Goal: Communication & Community: Answer question/provide support

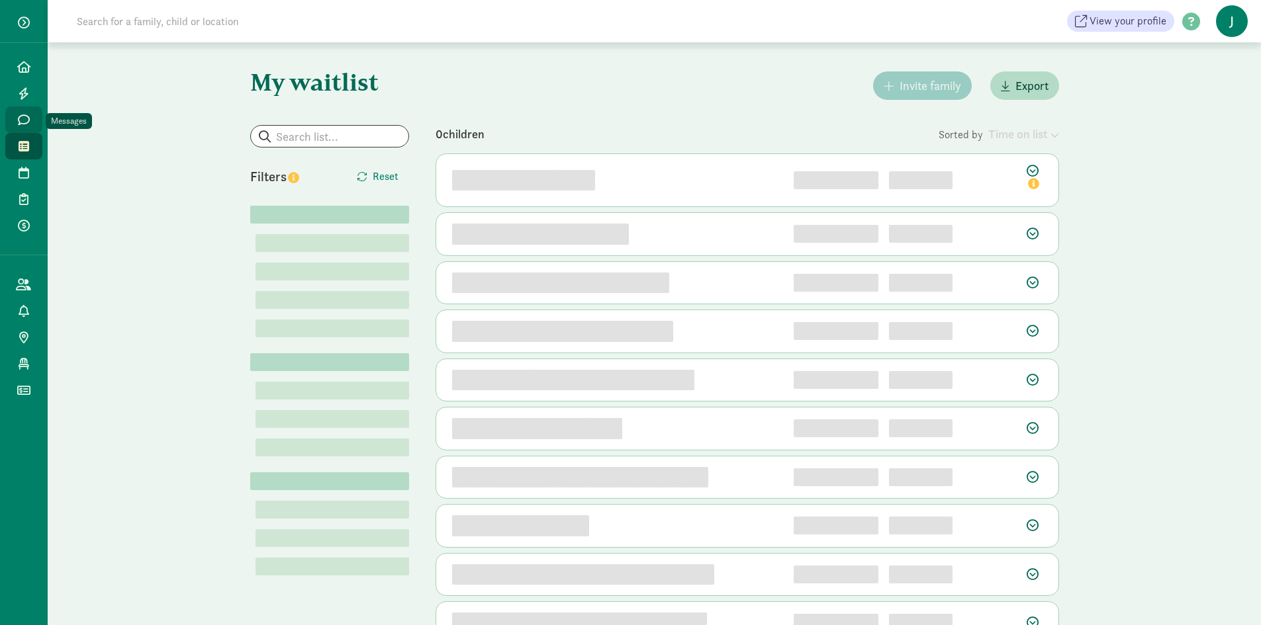
click at [25, 112] on link "Messages" at bounding box center [23, 120] width 37 height 26
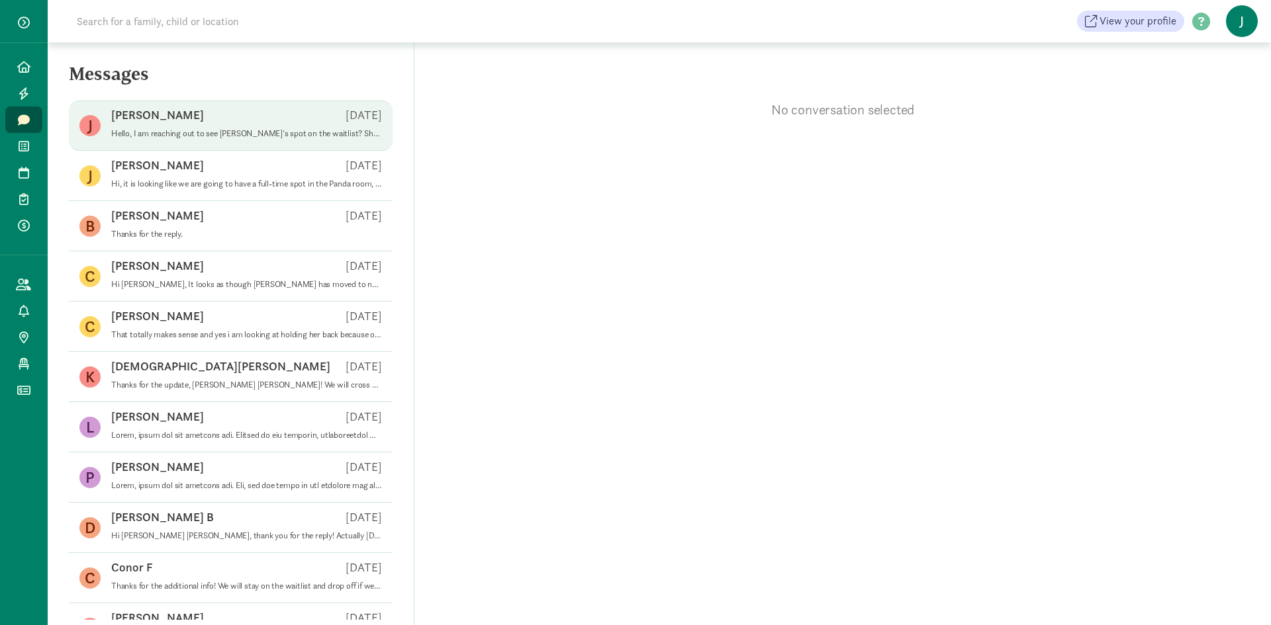
click at [246, 140] on span "[PERSON_NAME] [DATE] Hello, I am reaching out to see [PERSON_NAME]'s spot on th…" at bounding box center [246, 125] width 271 height 37
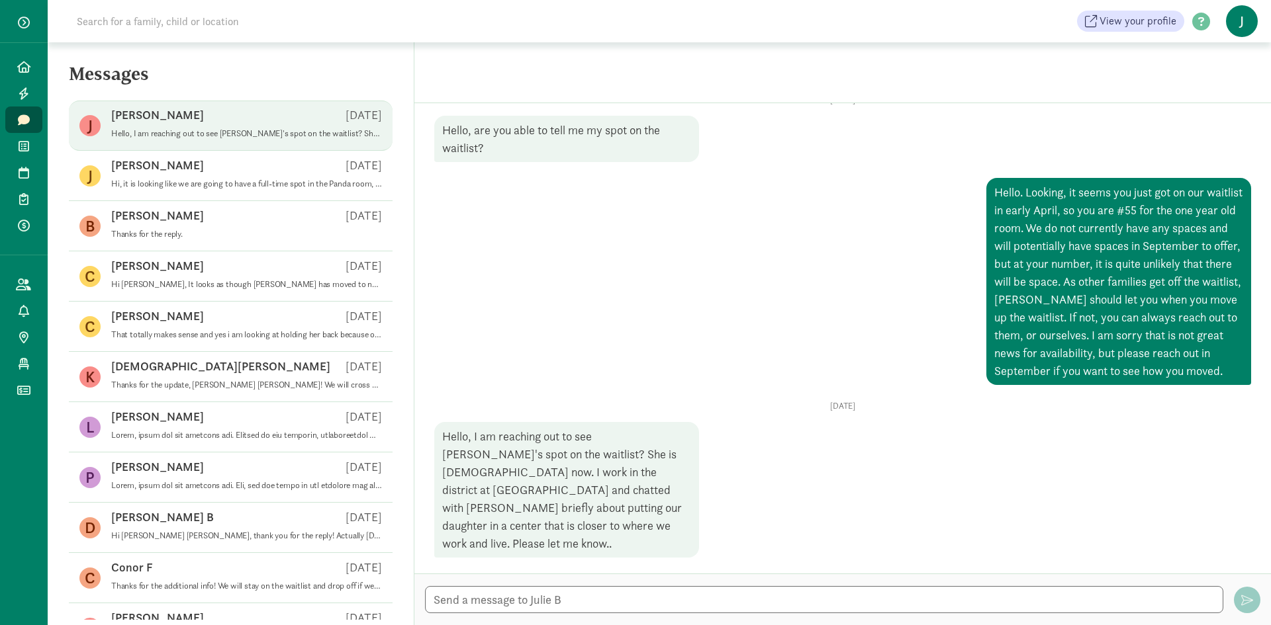
scroll to position [51, 0]
click at [523, 606] on textarea at bounding box center [824, 599] width 798 height 27
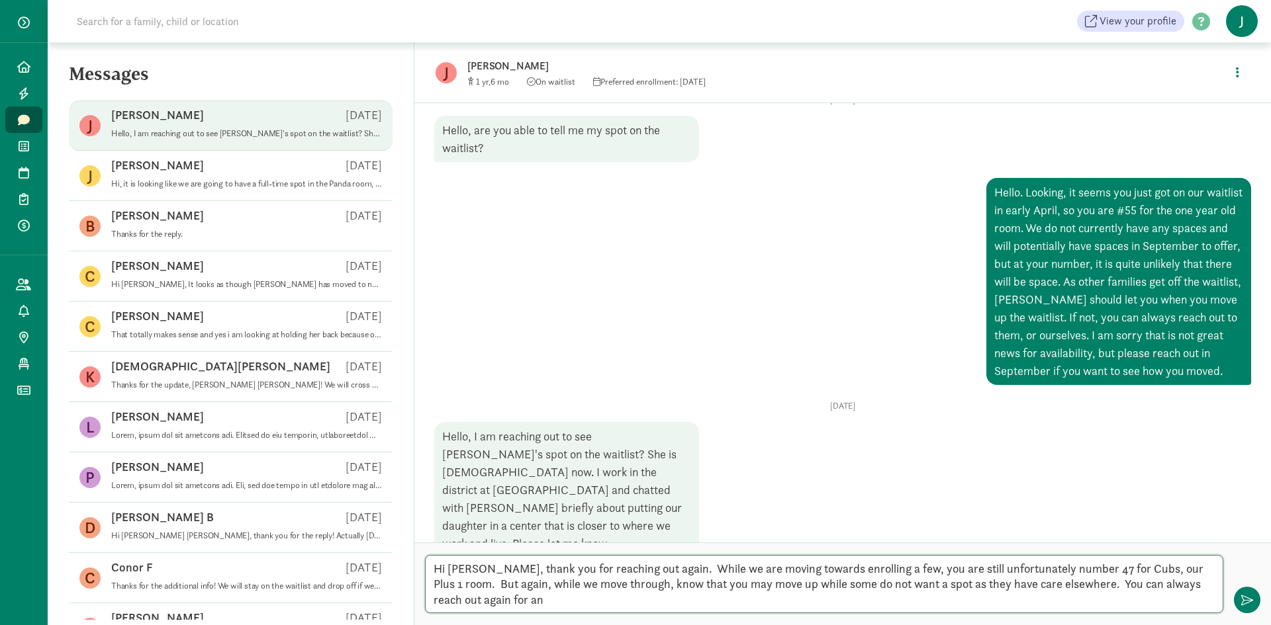
scroll to position [0, 0]
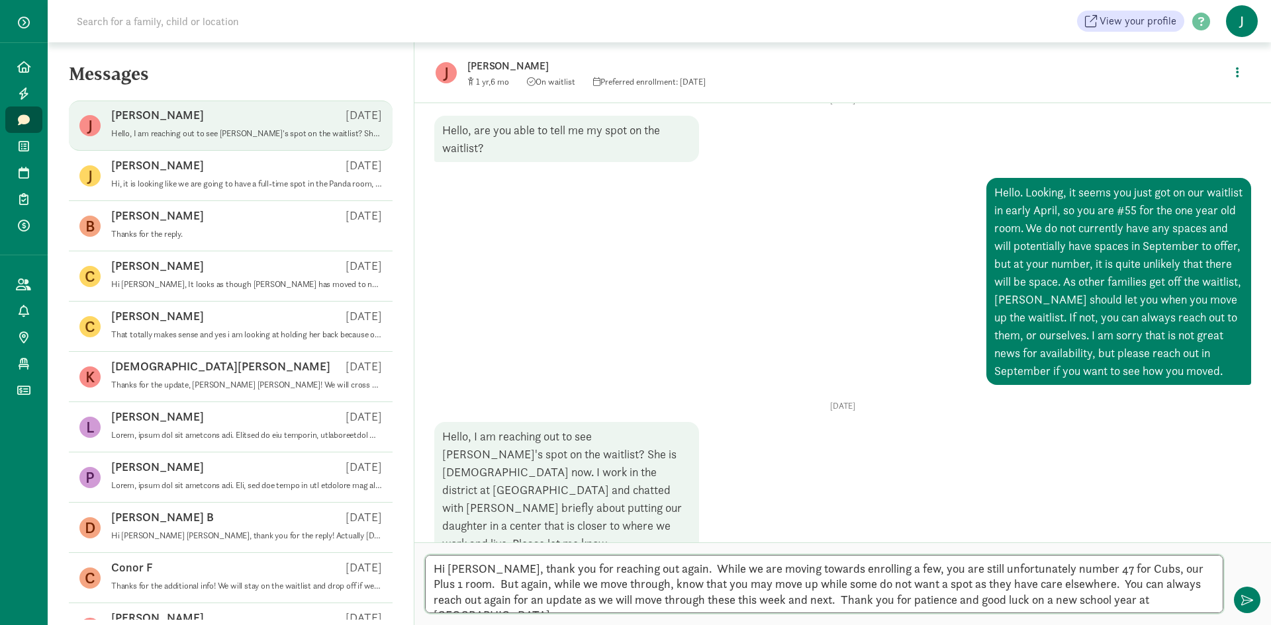
type textarea "Hi [PERSON_NAME], thank you for reaching out again. While we are moving towards…"
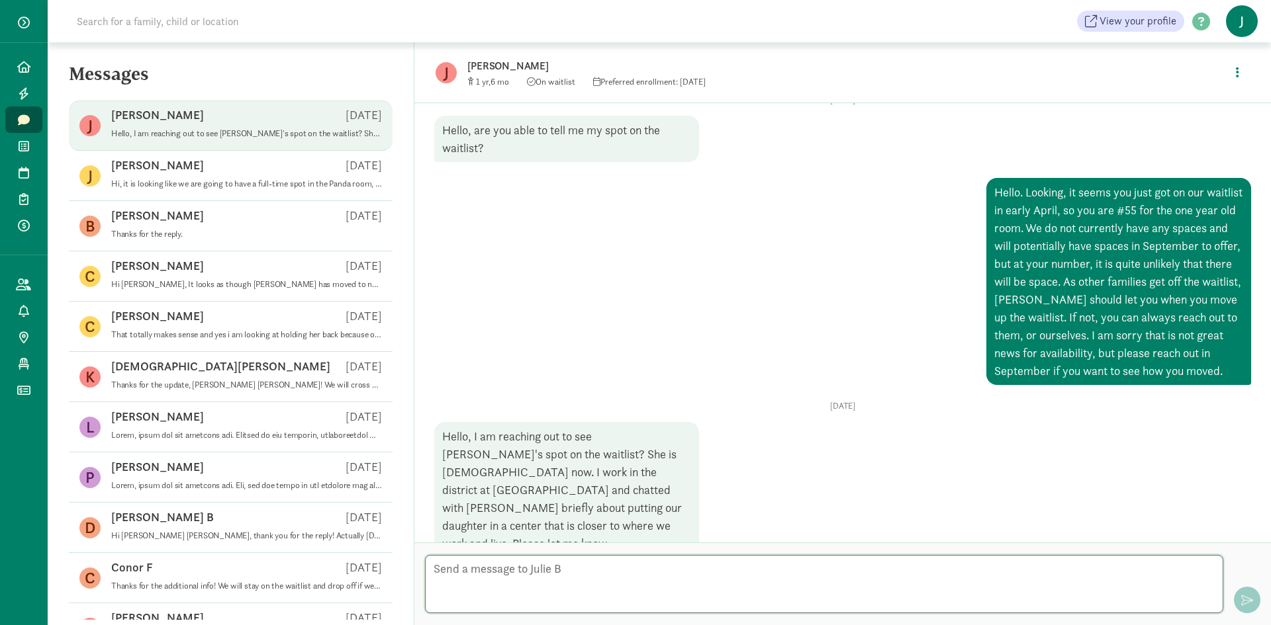
scroll to position [277, 0]
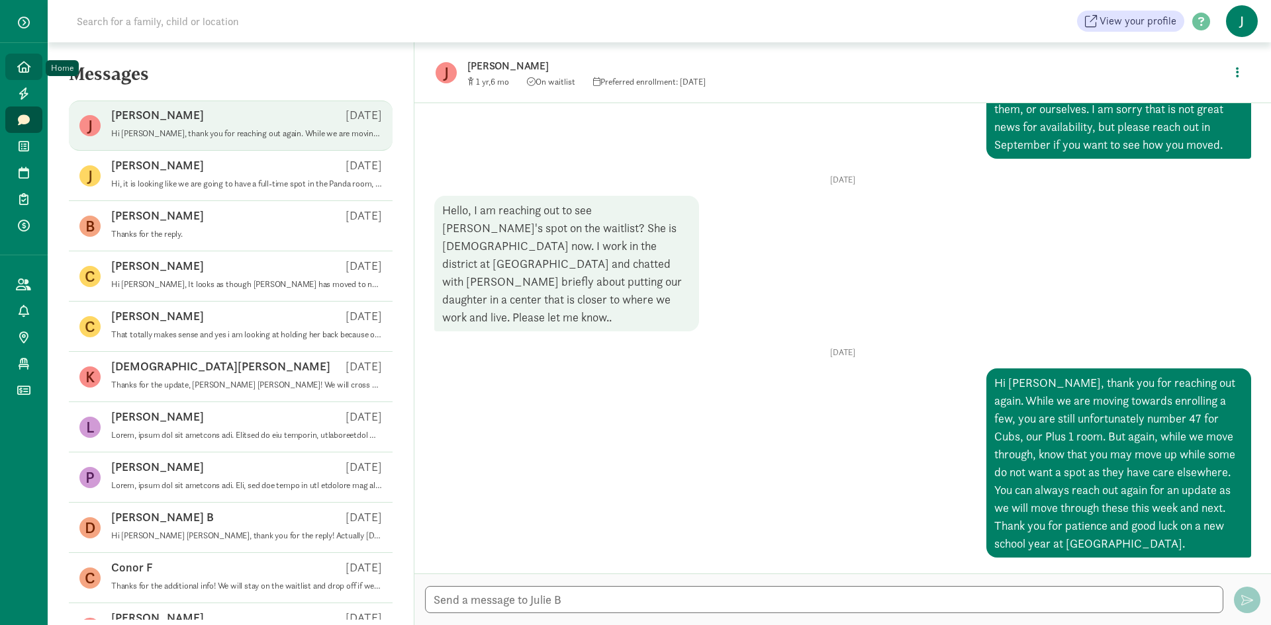
click at [28, 61] on icon at bounding box center [23, 67] width 13 height 12
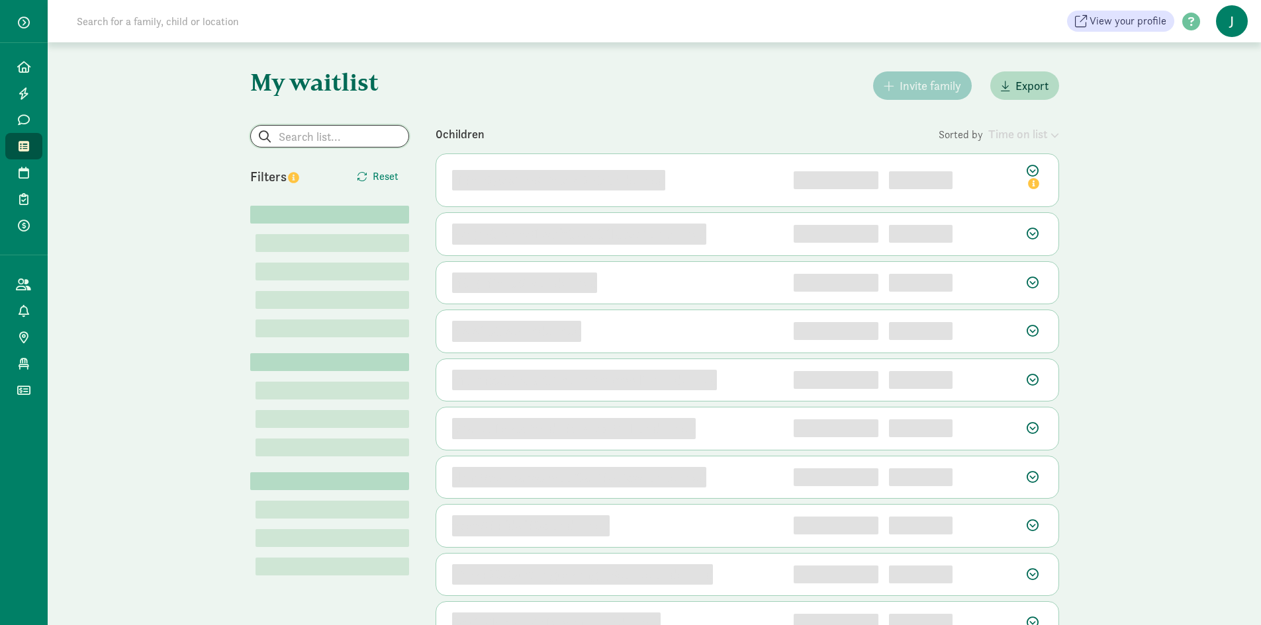
click at [278, 138] on input "search" at bounding box center [329, 136] width 157 height 21
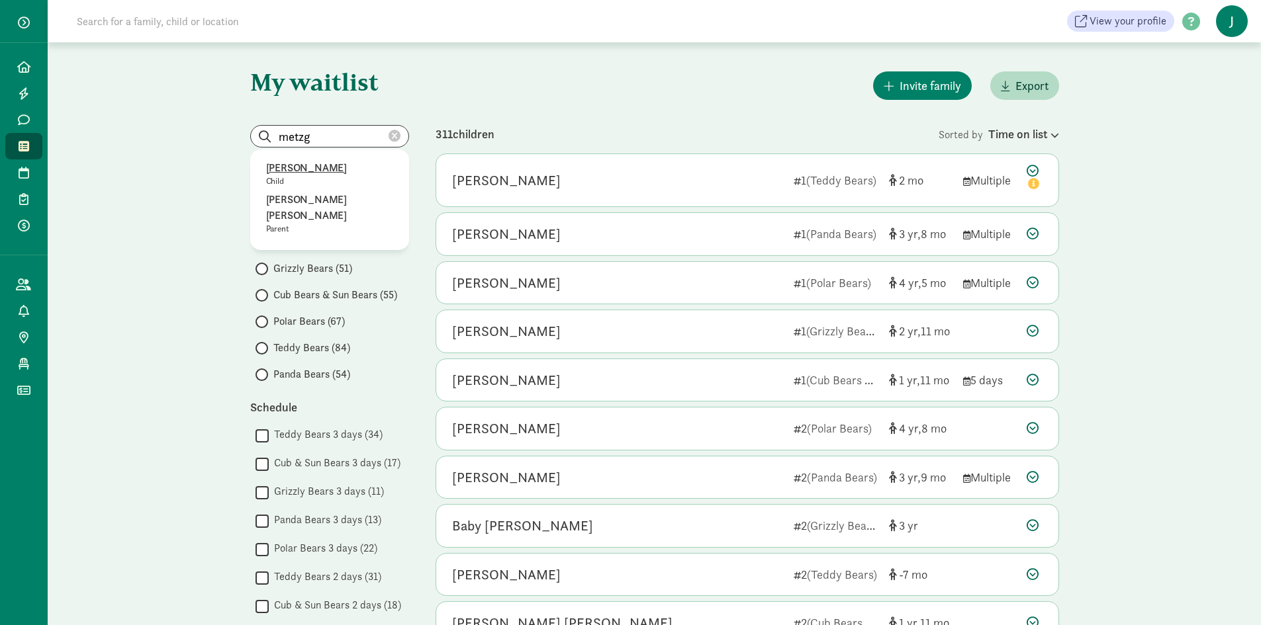
click at [291, 165] on p "Riley Metzger" at bounding box center [329, 168] width 127 height 16
type input "Riley Metzger"
